Goal: Task Accomplishment & Management: Complete application form

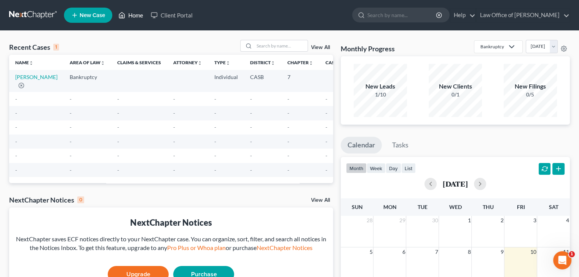
click at [132, 17] on link "Home" at bounding box center [130, 15] width 32 height 14
click at [93, 14] on span "New Case" at bounding box center [92, 16] width 25 height 6
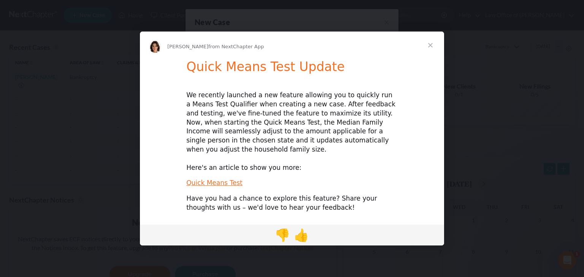
click at [239, 50] on div "[PERSON_NAME] from NextChapter App" at bounding box center [292, 47] width 286 height 12
click at [431, 51] on span "Close" at bounding box center [430, 45] width 27 height 27
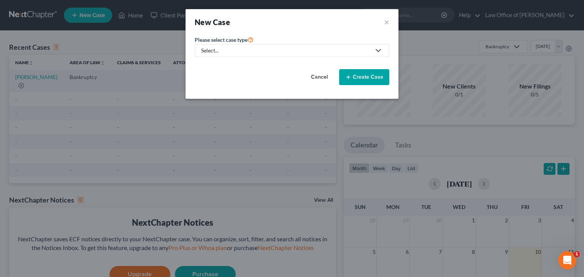
click at [344, 51] on div "Select..." at bounding box center [286, 51] width 170 height 8
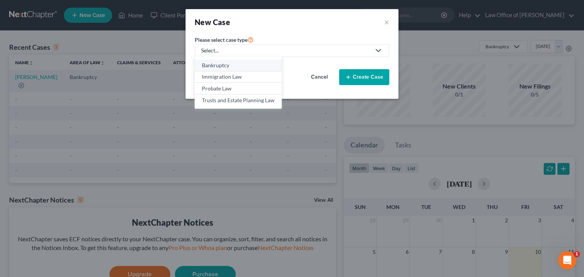
click at [215, 67] on div "Bankruptcy" at bounding box center [238, 66] width 73 height 8
select select "10"
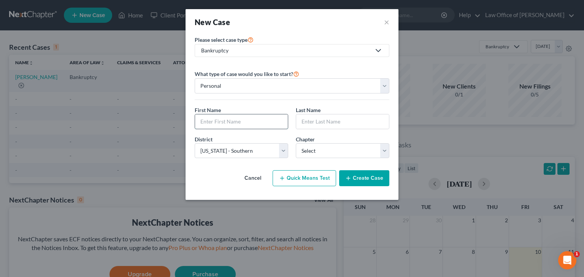
click at [218, 121] on input "text" at bounding box center [241, 121] width 93 height 14
type input "[PERSON_NAME]"
click at [324, 120] on input "text" at bounding box center [342, 121] width 93 height 14
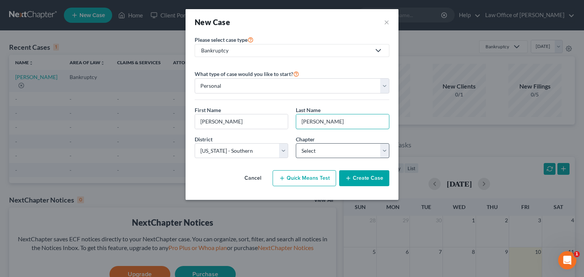
type input "[PERSON_NAME]"
click at [383, 154] on select "Select 7 11 12 13" at bounding box center [343, 150] width 94 height 15
select select "0"
click at [296, 143] on select "Select 7 11 12 13" at bounding box center [343, 150] width 94 height 15
click at [299, 177] on button "Quick Means Test" at bounding box center [305, 178] width 64 height 16
